Goal: Check status: Check status

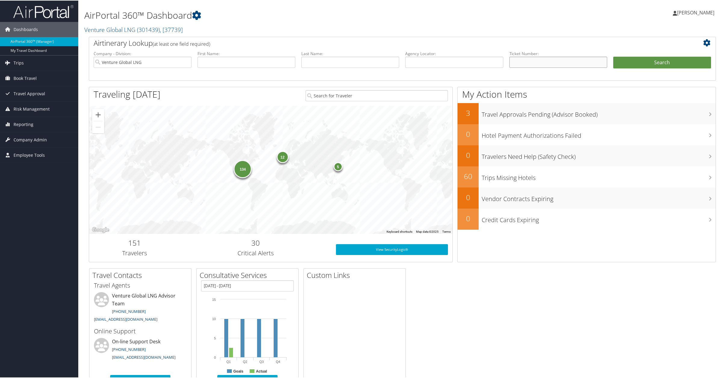
click at [527, 63] on input "text" at bounding box center [558, 61] width 98 height 11
drag, startPoint x: 323, startPoint y: 60, endPoint x: 310, endPoint y: 58, distance: 13.2
paste input "Dunagan"
type input "[PERSON_NAME]"
click at [662, 63] on button "Search" at bounding box center [662, 62] width 98 height 12
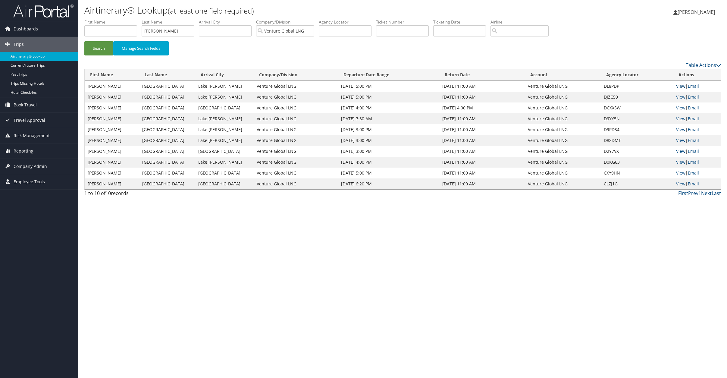
click at [681, 87] on link "View" at bounding box center [680, 86] width 9 height 6
click at [679, 86] on link "View" at bounding box center [680, 86] width 9 height 6
click at [683, 97] on link "View" at bounding box center [680, 97] width 9 height 6
click at [682, 108] on link "View" at bounding box center [680, 108] width 9 height 6
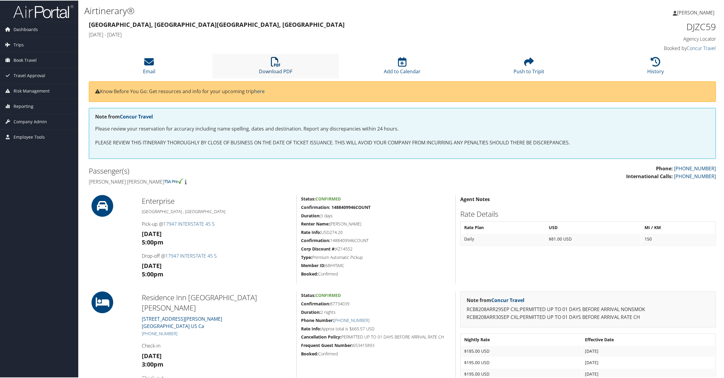
click at [278, 62] on icon at bounding box center [276, 61] width 10 height 10
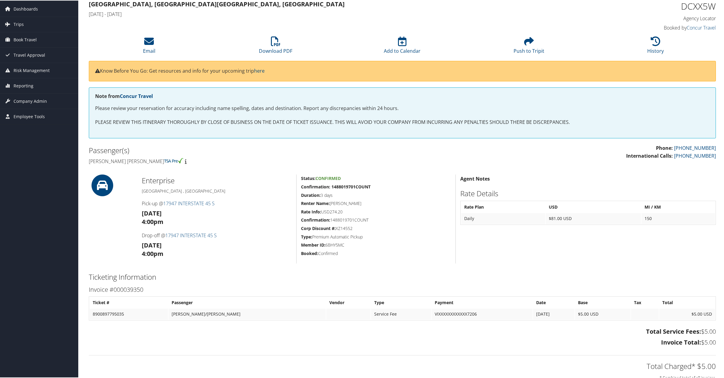
scroll to position [22, 0]
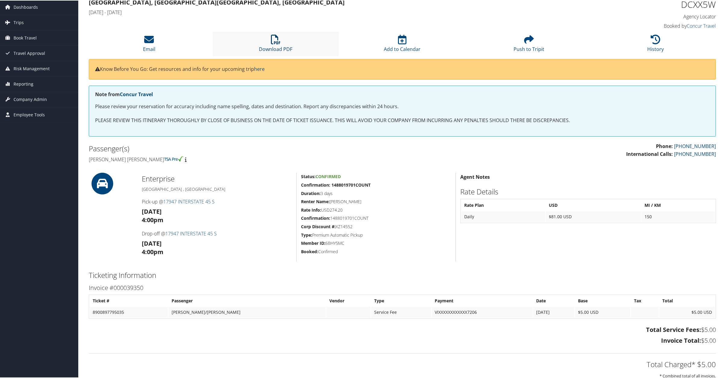
click at [269, 45] on link "Download PDF" at bounding box center [275, 44] width 33 height 14
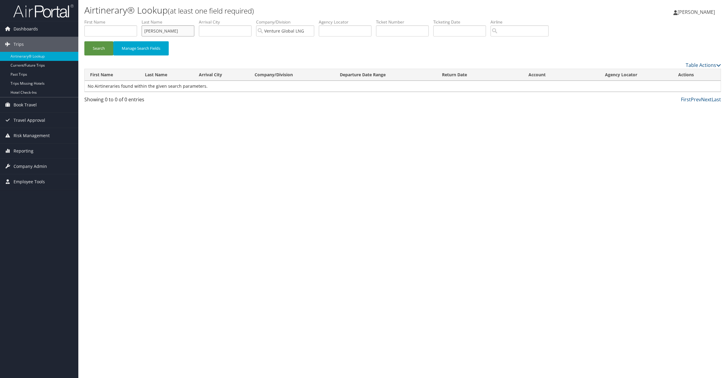
drag, startPoint x: 173, startPoint y: 29, endPoint x: 127, endPoint y: 26, distance: 46.2
click at [127, 19] on ul "First Name Last Name dawod Departure City Arrival City Company/Division Venture…" at bounding box center [402, 19] width 636 height 0
type input "rassam"
click at [95, 49] on button "Search" at bounding box center [98, 48] width 29 height 14
click at [102, 33] on input "rassam" at bounding box center [110, 30] width 53 height 11
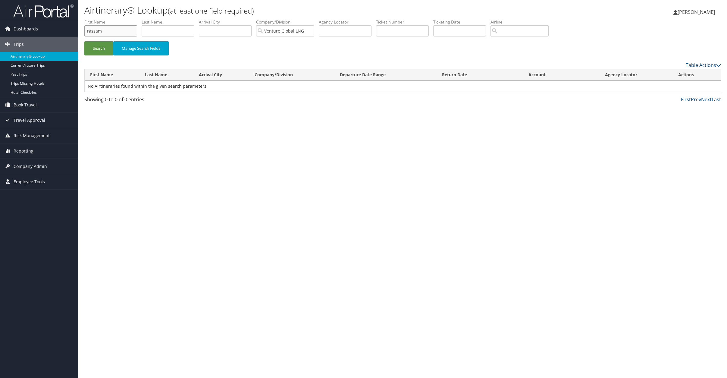
click at [102, 33] on input "rassam" at bounding box center [110, 30] width 53 height 11
click at [177, 26] on input "text" at bounding box center [168, 30] width 53 height 11
type input "rassam"
click at [102, 46] on button "Search" at bounding box center [98, 48] width 29 height 14
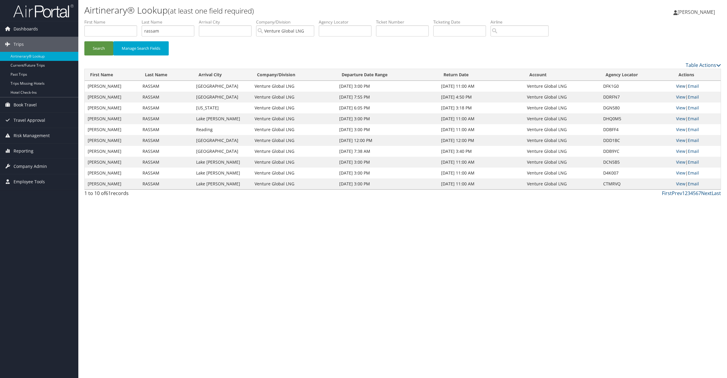
click at [680, 86] on link "View" at bounding box center [680, 86] width 9 height 6
click at [680, 129] on link "View" at bounding box center [680, 129] width 9 height 6
